Goal: Participate in discussion: Engage in conversation with other users on a specific topic

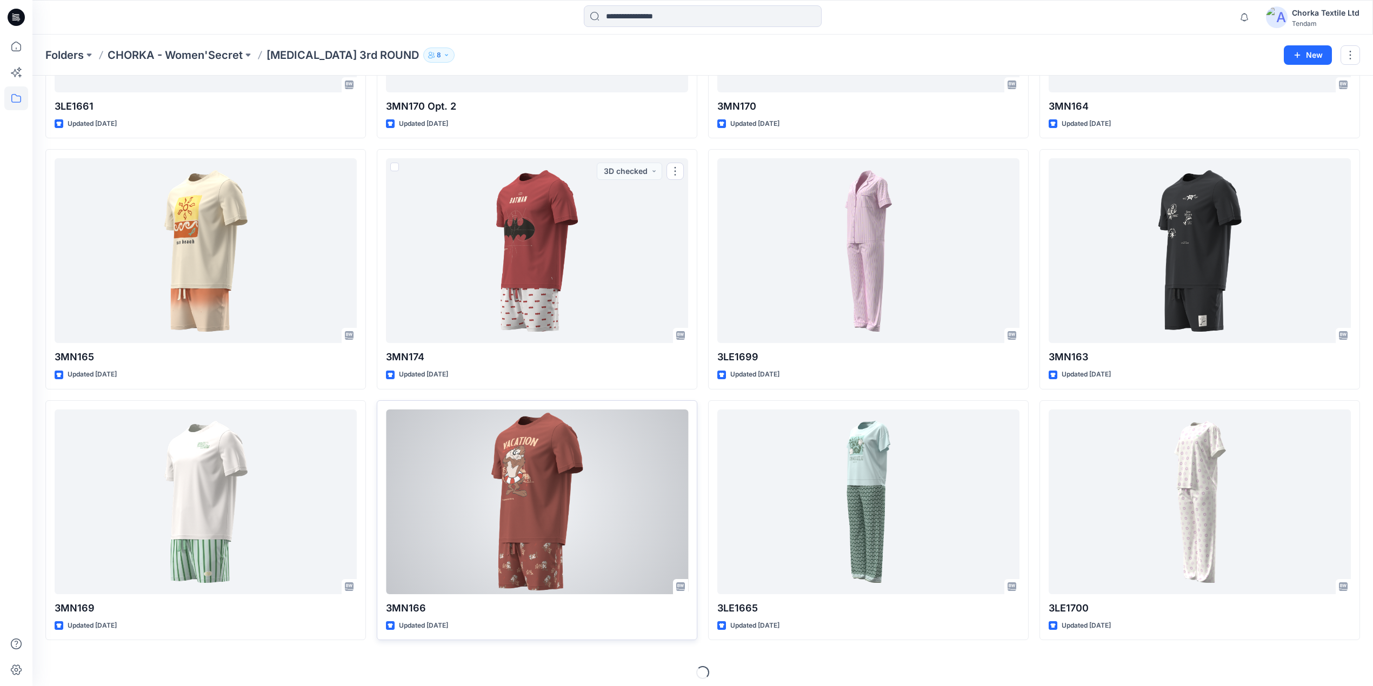
scroll to position [229, 0]
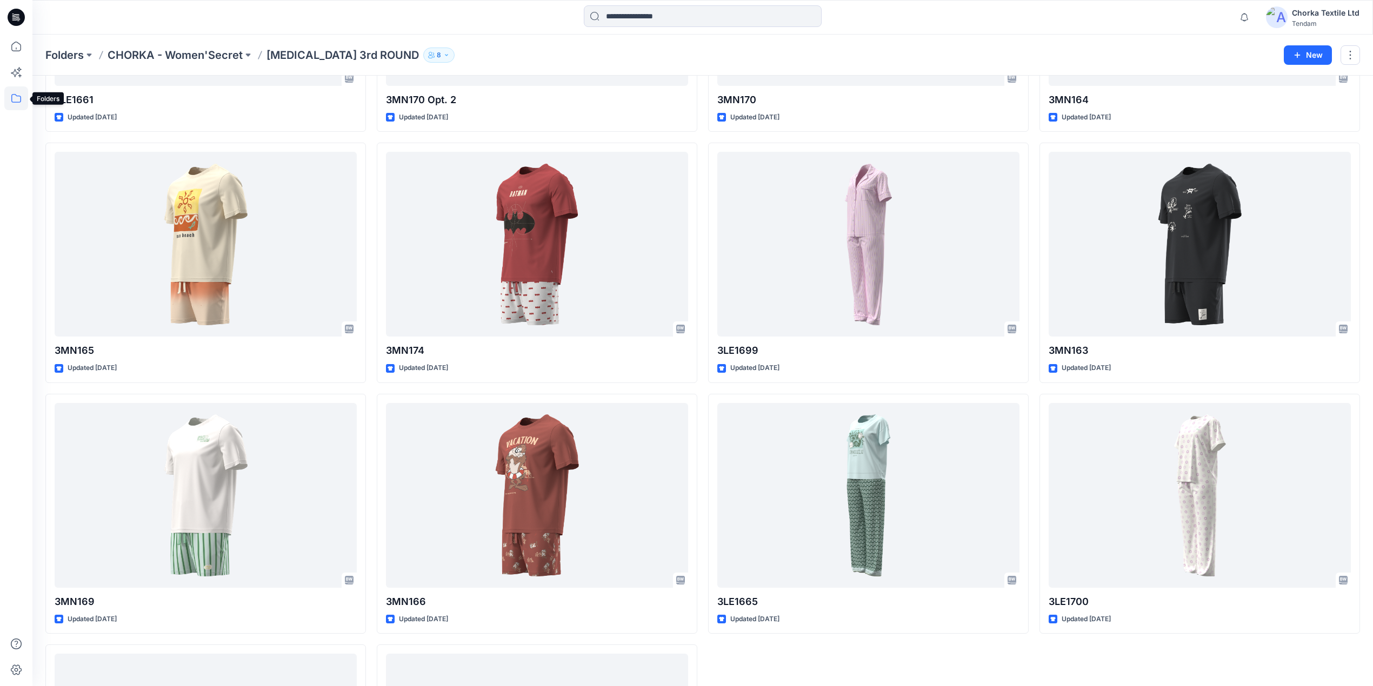
click at [13, 94] on icon at bounding box center [16, 98] width 10 height 9
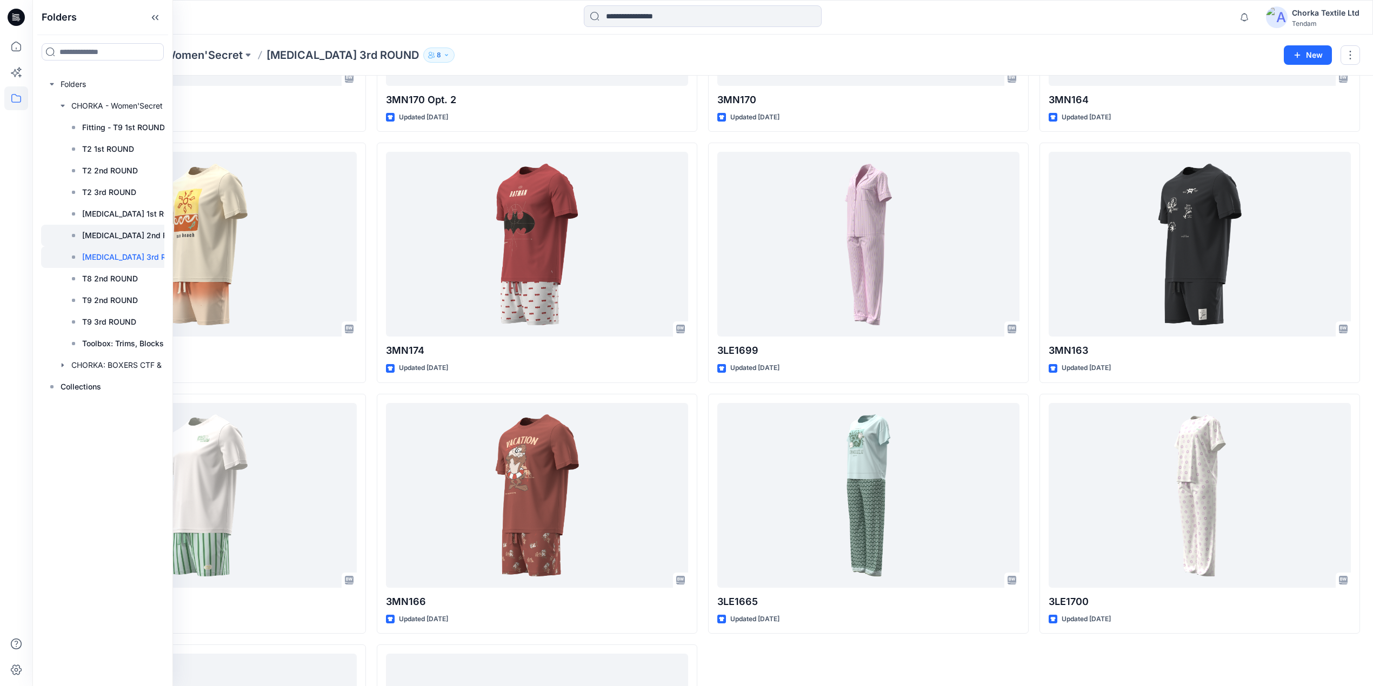
click at [109, 229] on p "T3 2nd ROUND" at bounding box center [136, 235] width 108 height 13
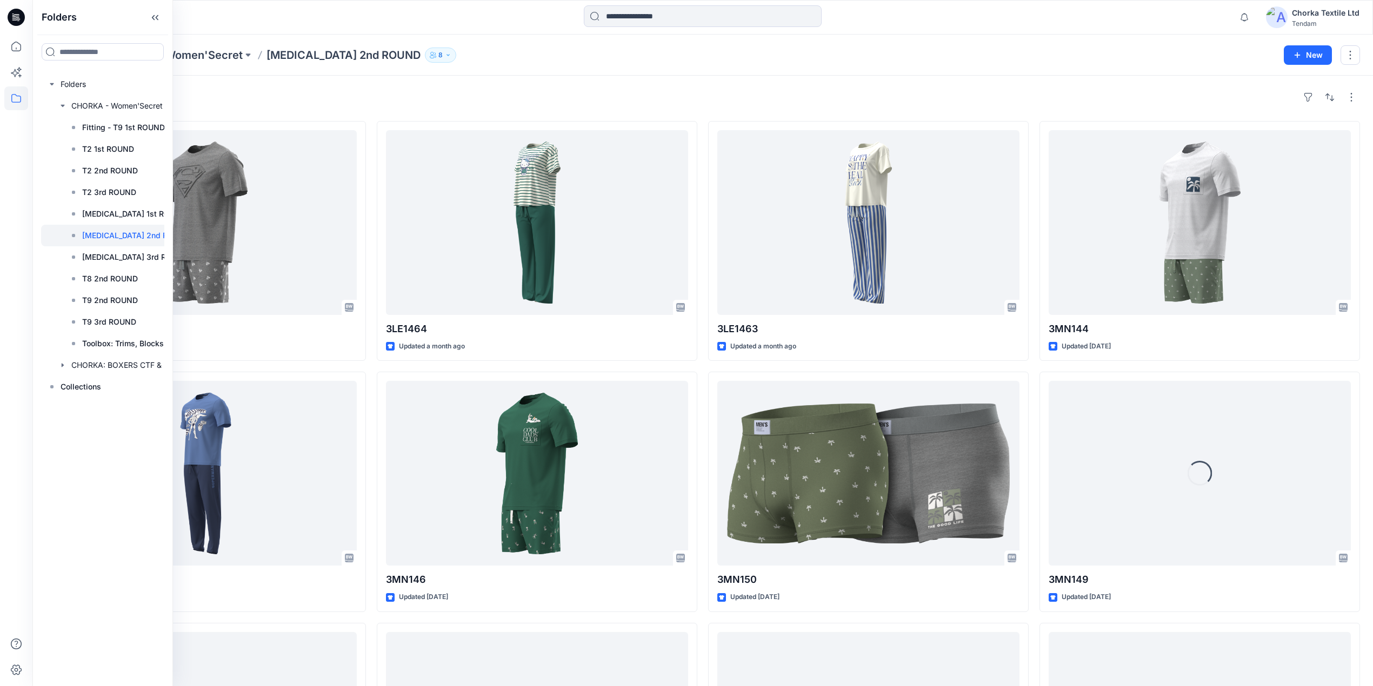
click at [408, 96] on div "Styles" at bounding box center [702, 97] width 1314 height 17
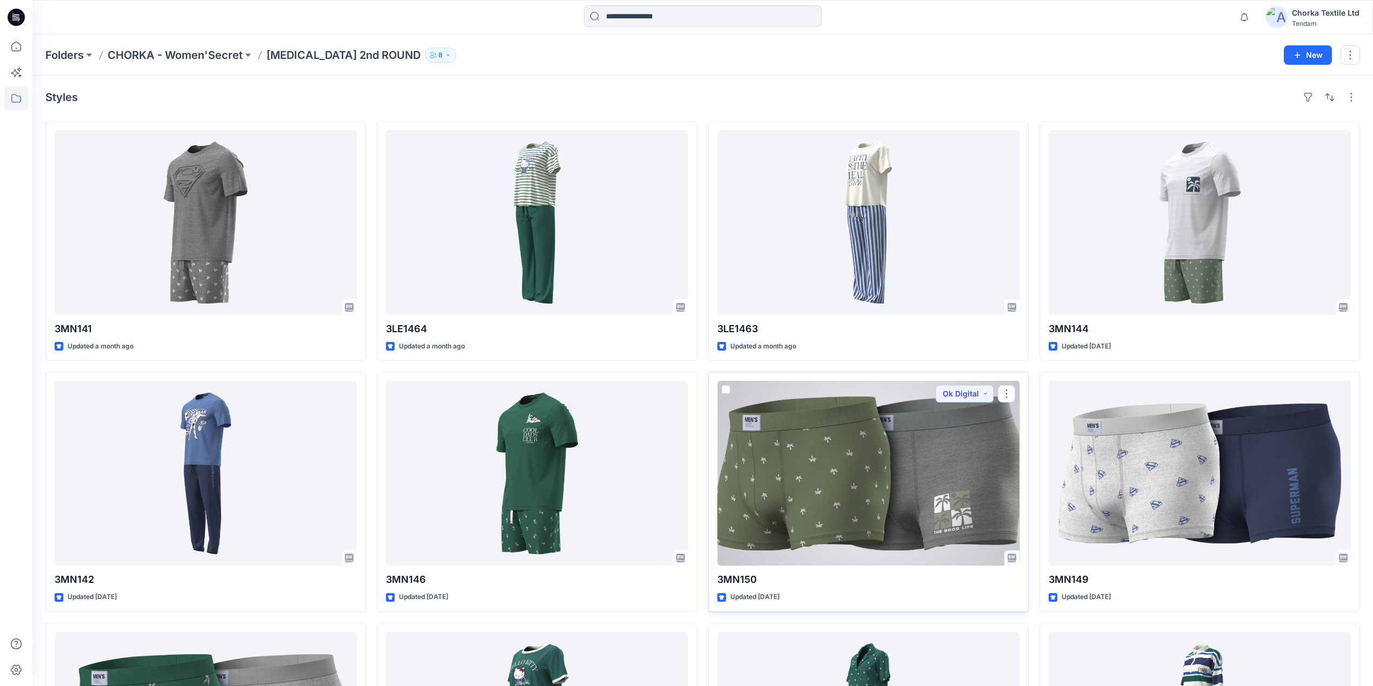
click at [885, 480] on div at bounding box center [868, 473] width 302 height 185
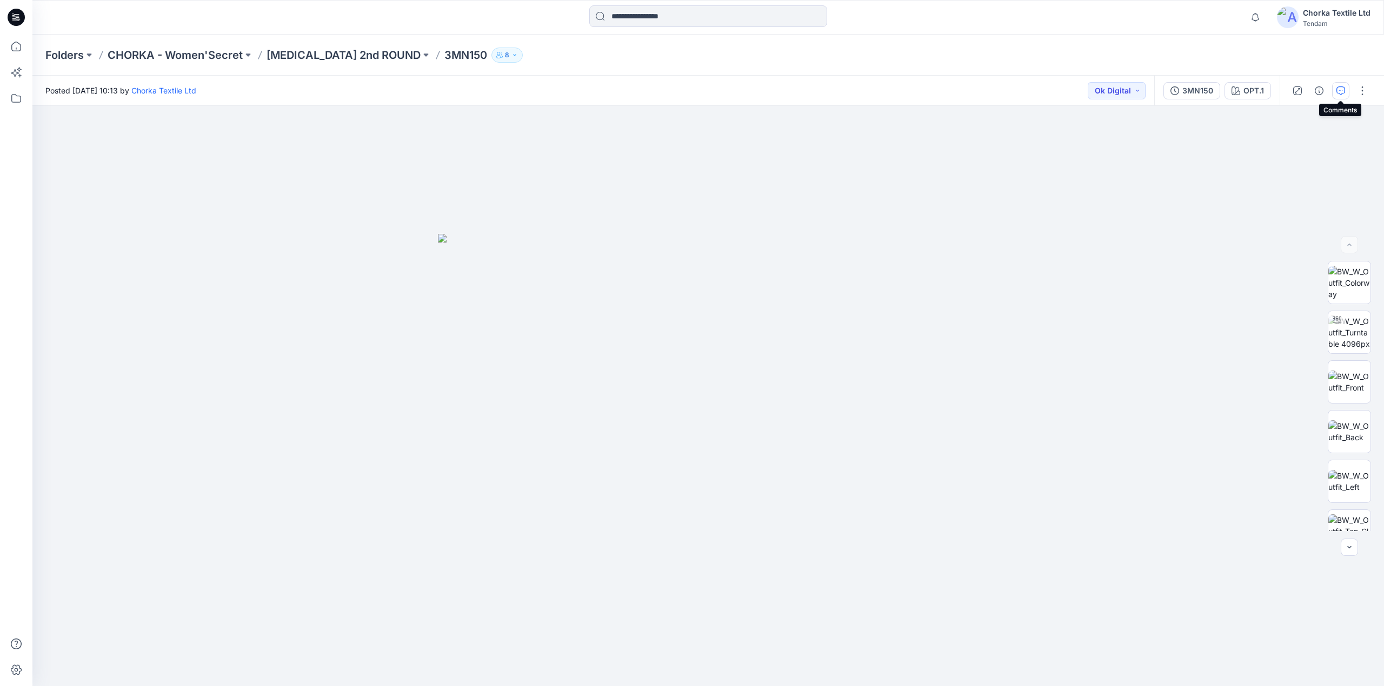
click at [1340, 94] on icon "button" at bounding box center [1340, 90] width 9 height 9
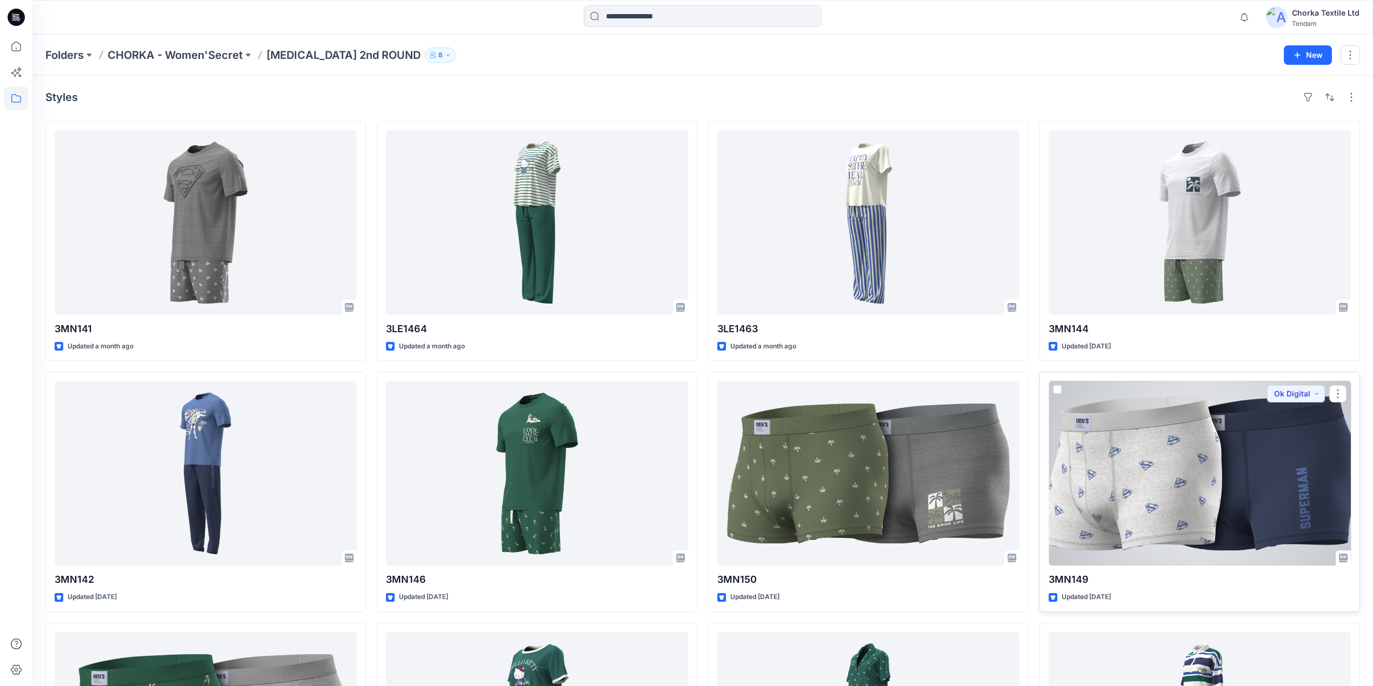
click at [1164, 465] on div at bounding box center [1200, 473] width 302 height 185
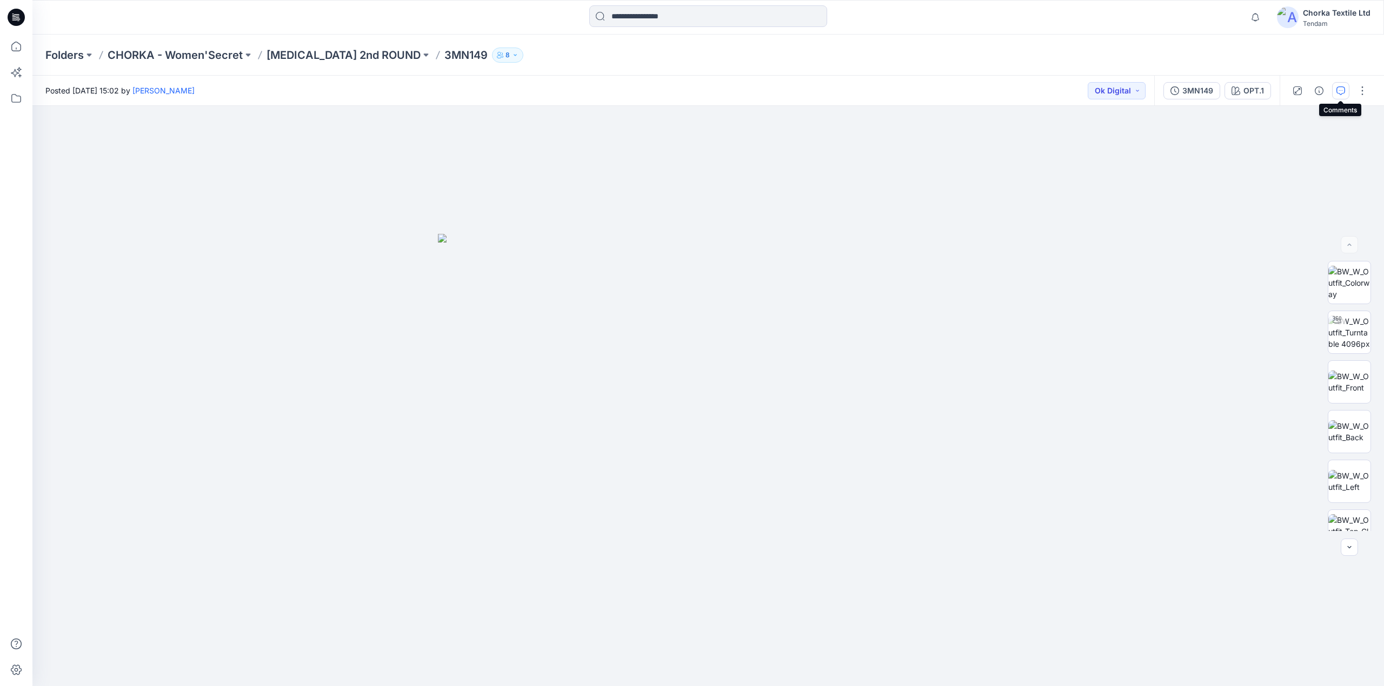
click at [1339, 84] on button "button" at bounding box center [1340, 90] width 17 height 17
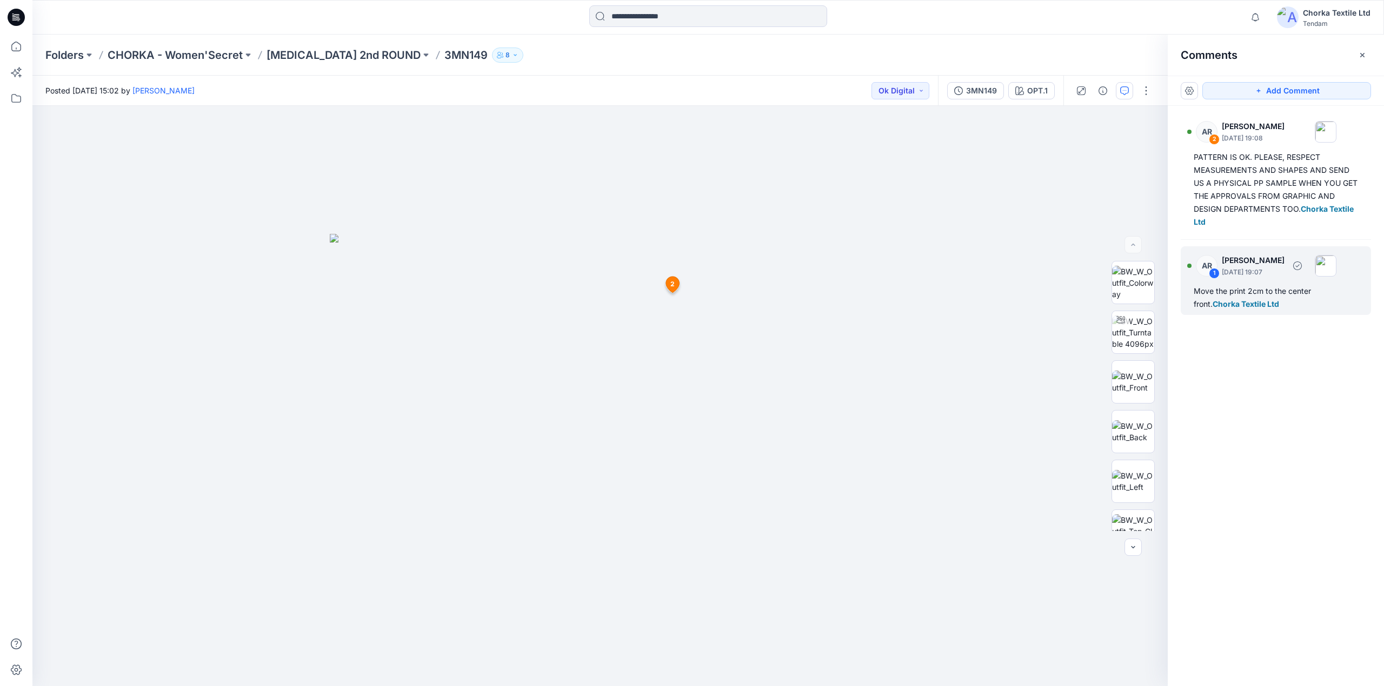
click at [1235, 293] on div "Move the print 2cm to the center front. Chorka Textile Ltd" at bounding box center [1275, 298] width 164 height 26
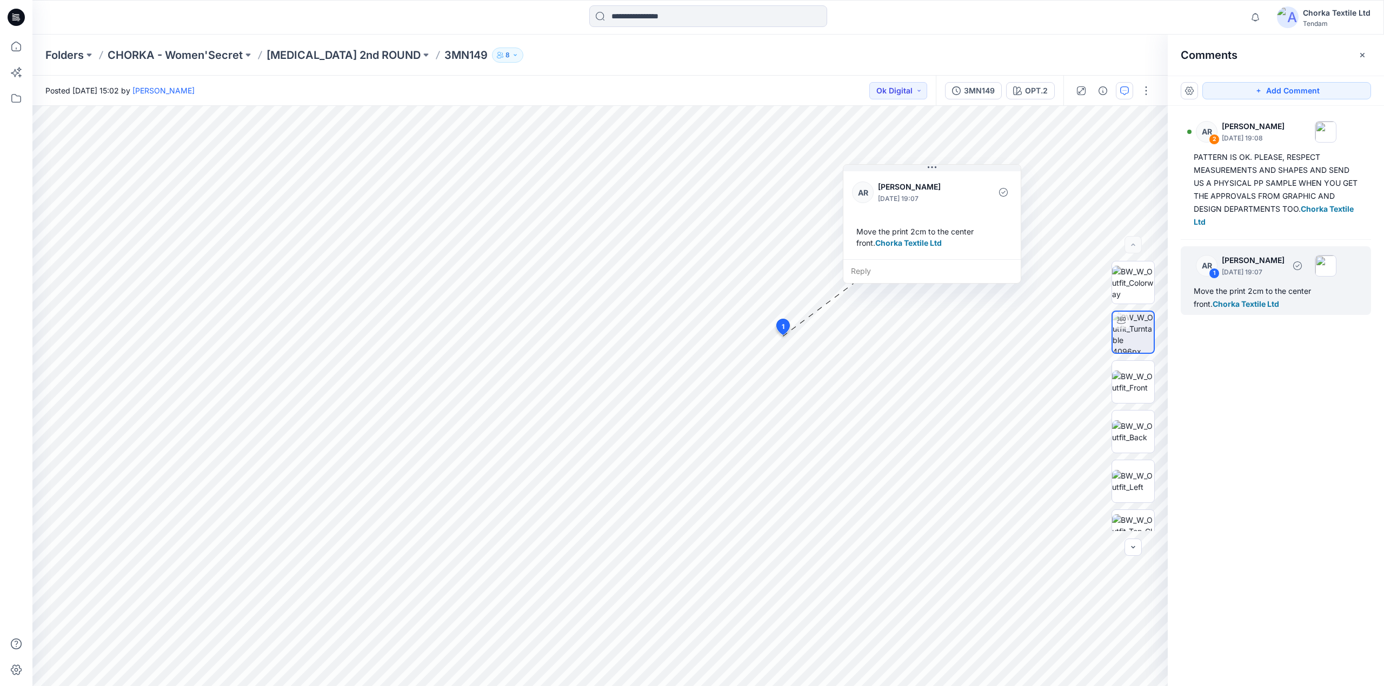
click at [1261, 285] on div "Move the print 2cm to the center front. Chorka Textile Ltd" at bounding box center [1275, 298] width 164 height 26
